Goal: Navigation & Orientation: Understand site structure

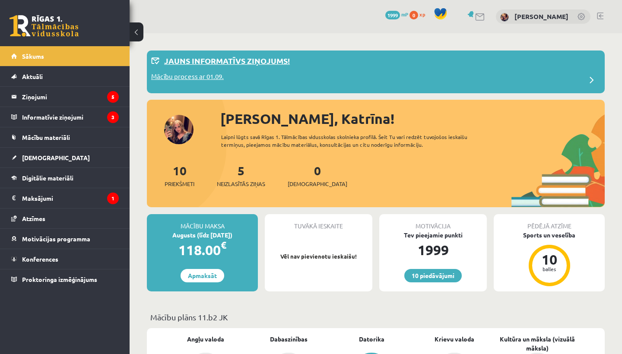
click at [241, 65] on p "Jauns informatīvs ziņojums!" at bounding box center [227, 61] width 126 height 12
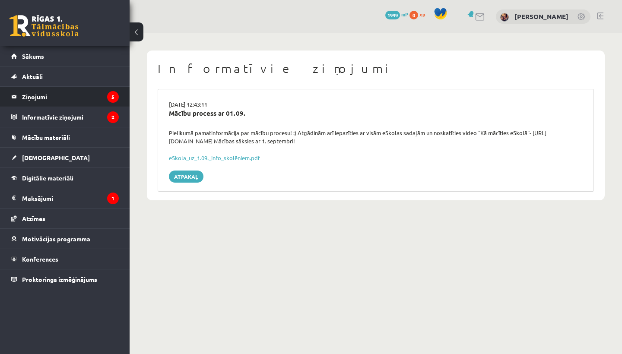
click at [88, 95] on legend "Ziņojumi 5" at bounding box center [70, 97] width 97 height 20
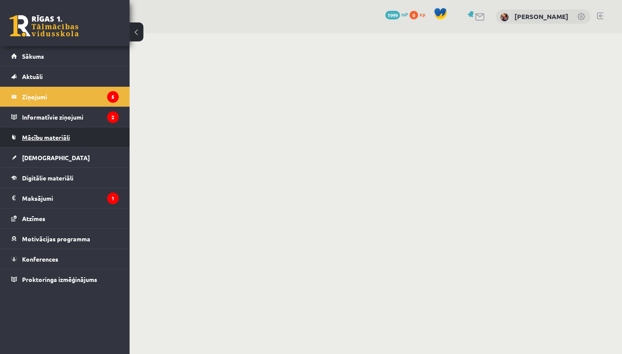
click at [49, 135] on span "Mācību materiāli" at bounding box center [46, 137] width 48 height 8
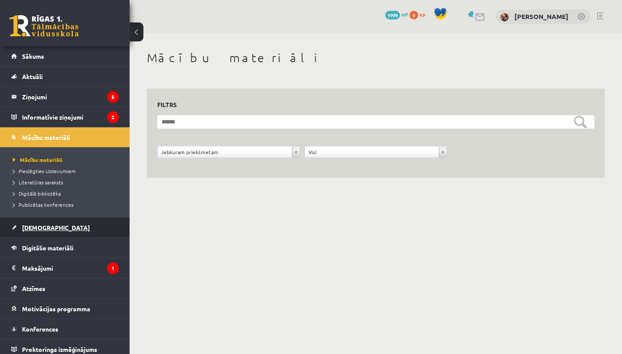
click at [38, 224] on link "[DEMOGRAPHIC_DATA]" at bounding box center [64, 228] width 107 height 20
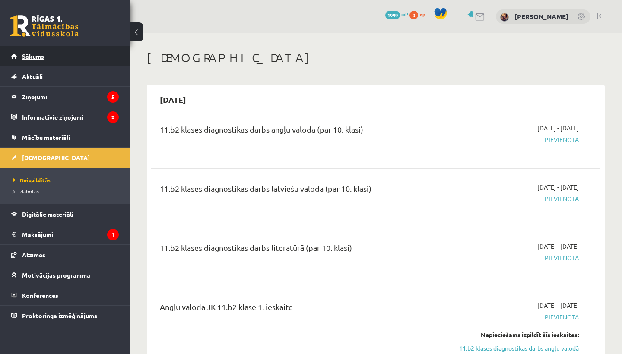
click at [42, 56] on span "Sākums" at bounding box center [33, 56] width 22 height 8
